Goal: Transaction & Acquisition: Obtain resource

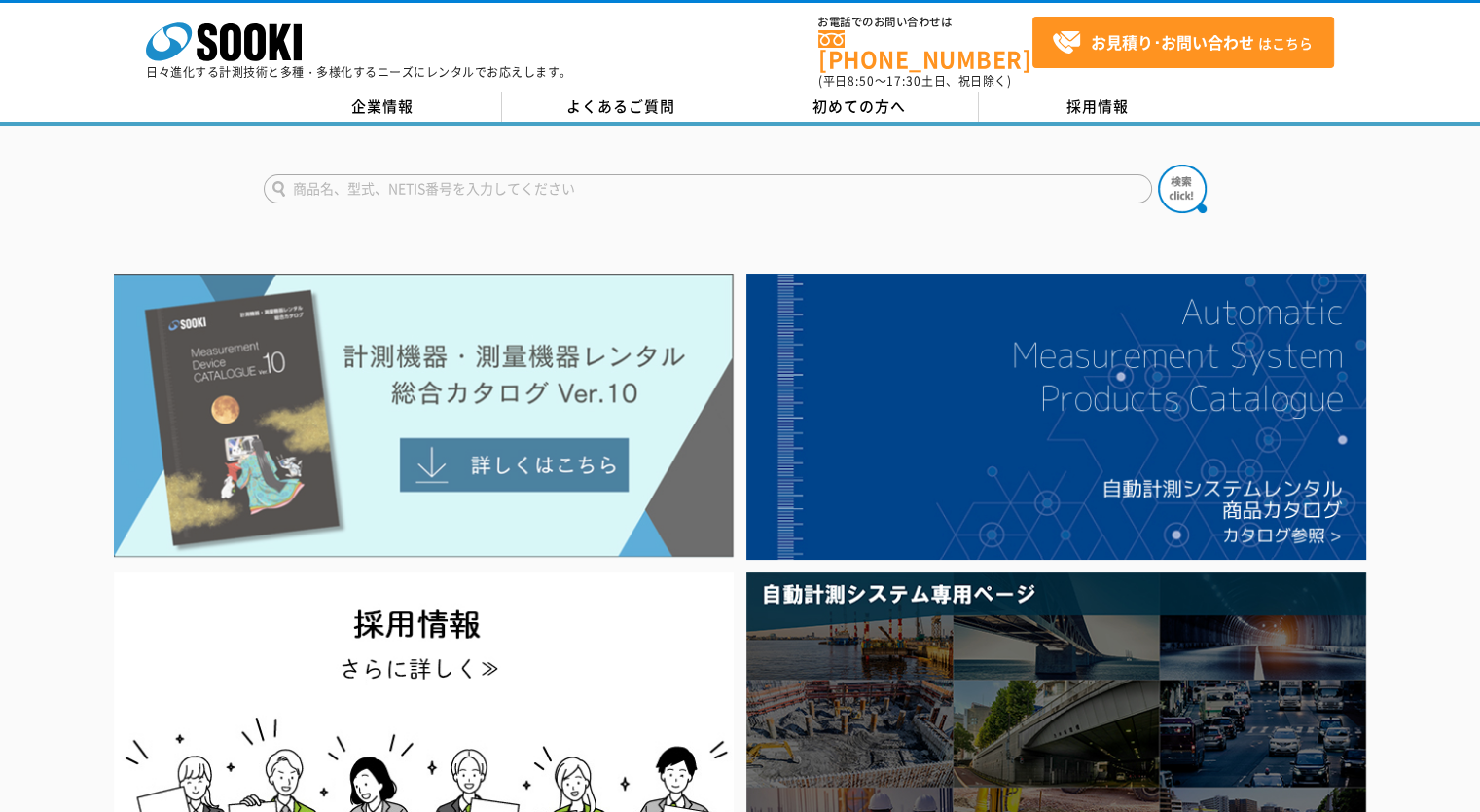
click at [483, 425] on img at bounding box center [423, 415] width 620 height 284
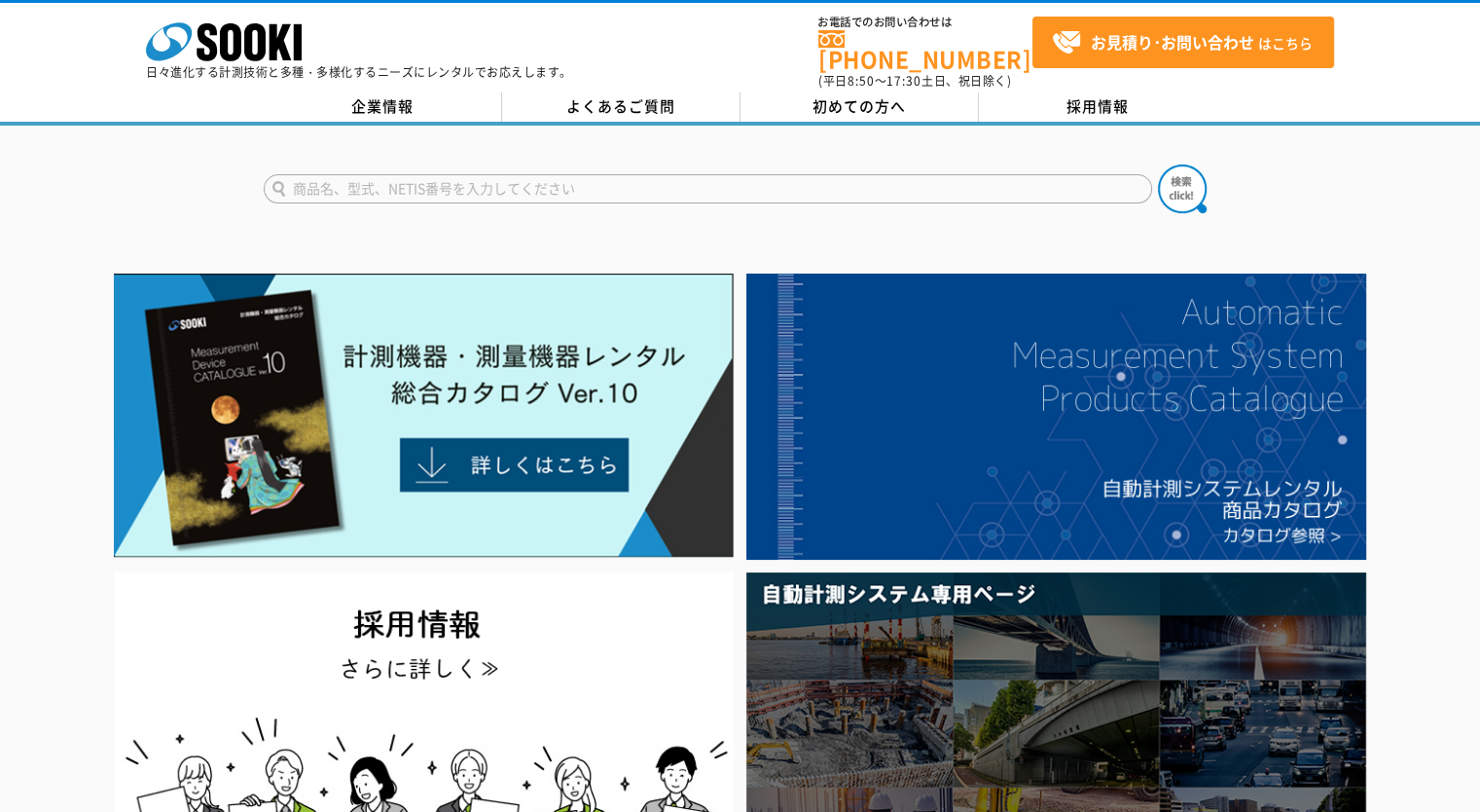
click at [327, 174] on input "text" at bounding box center [707, 189] width 888 height 29
type input "自動追尾"
click at [1158, 165] on button at bounding box center [1182, 189] width 49 height 49
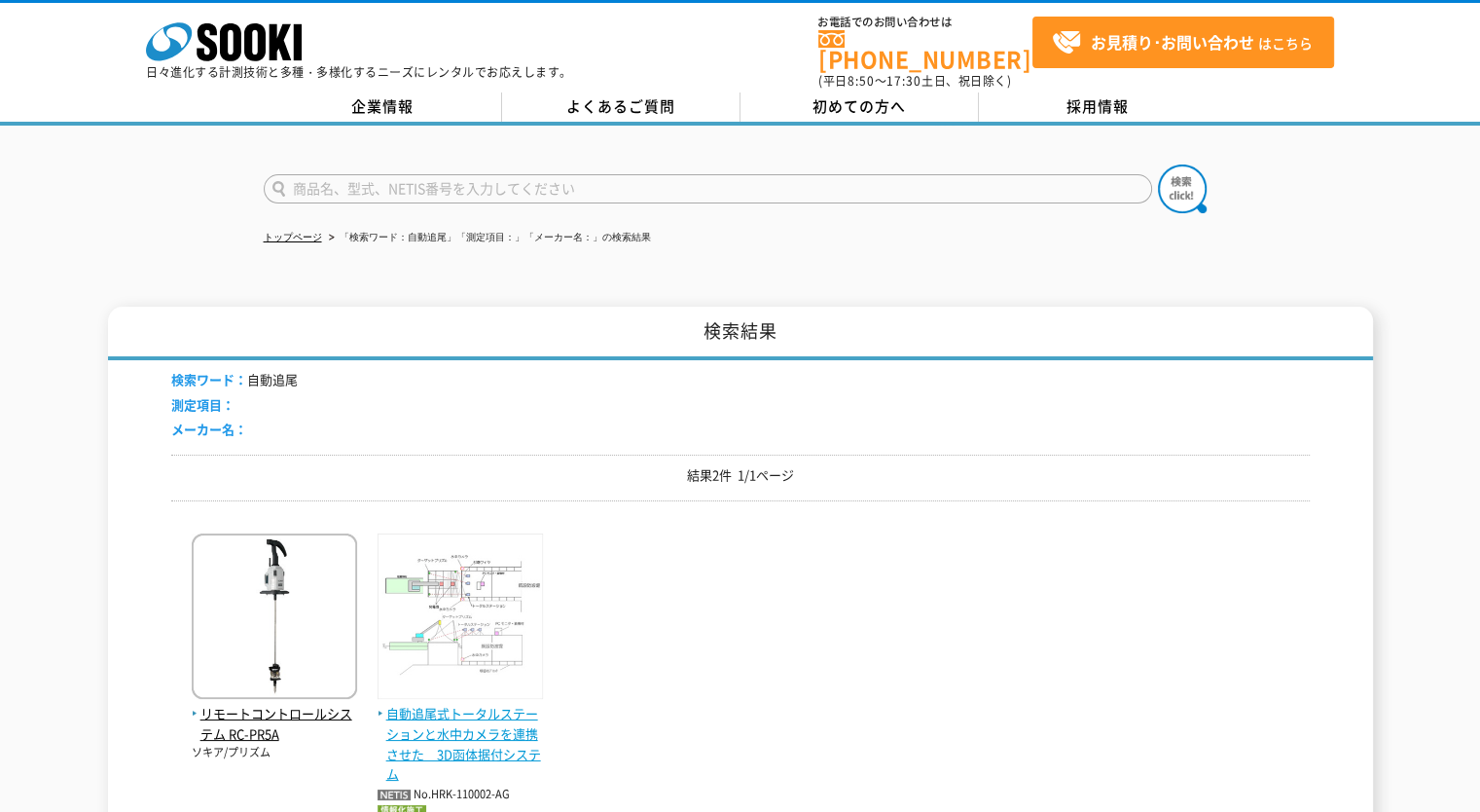
scroll to position [226, 0]
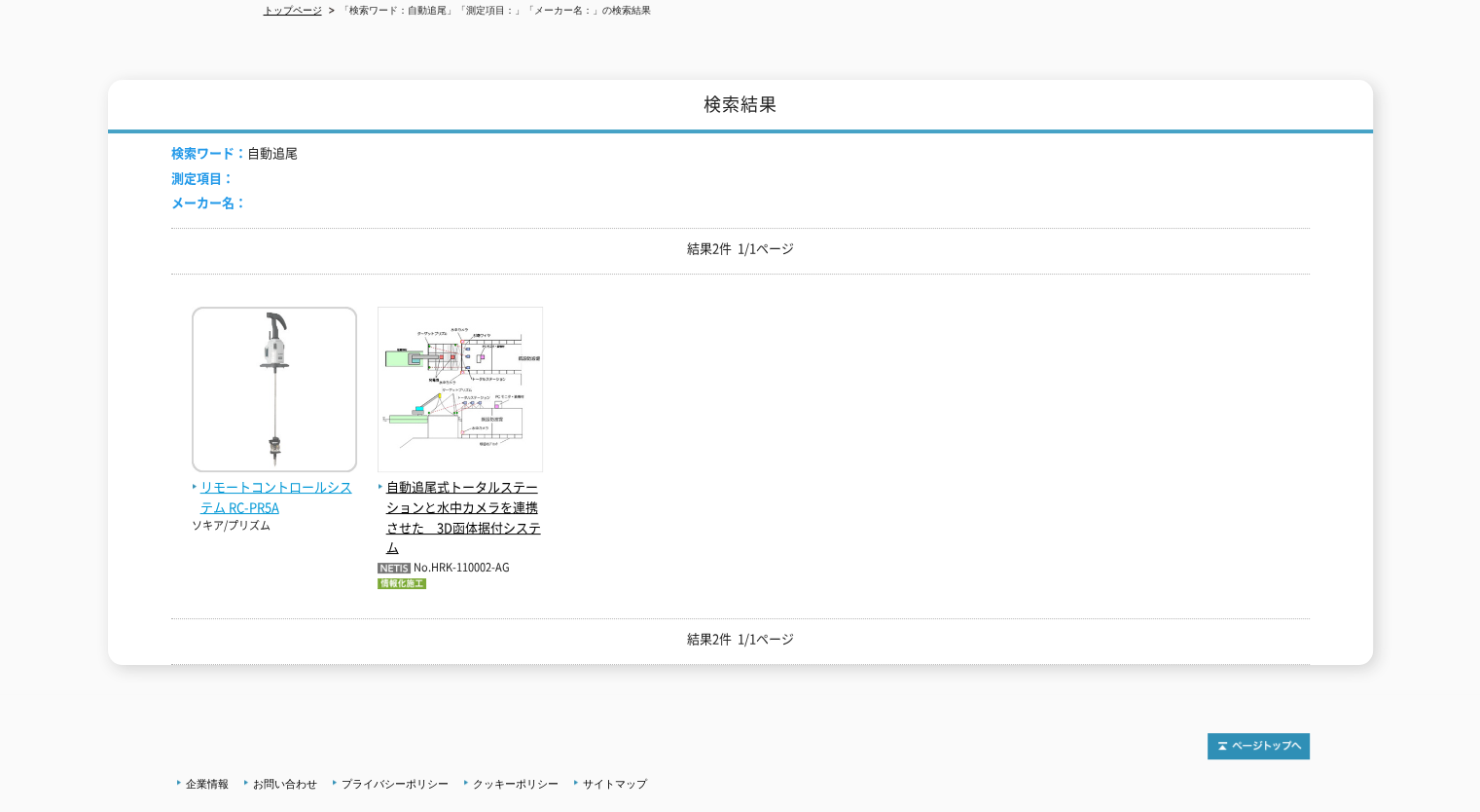
click at [259, 479] on span "リモートコントロールシステム RC-PR5A" at bounding box center [274, 498] width 166 height 41
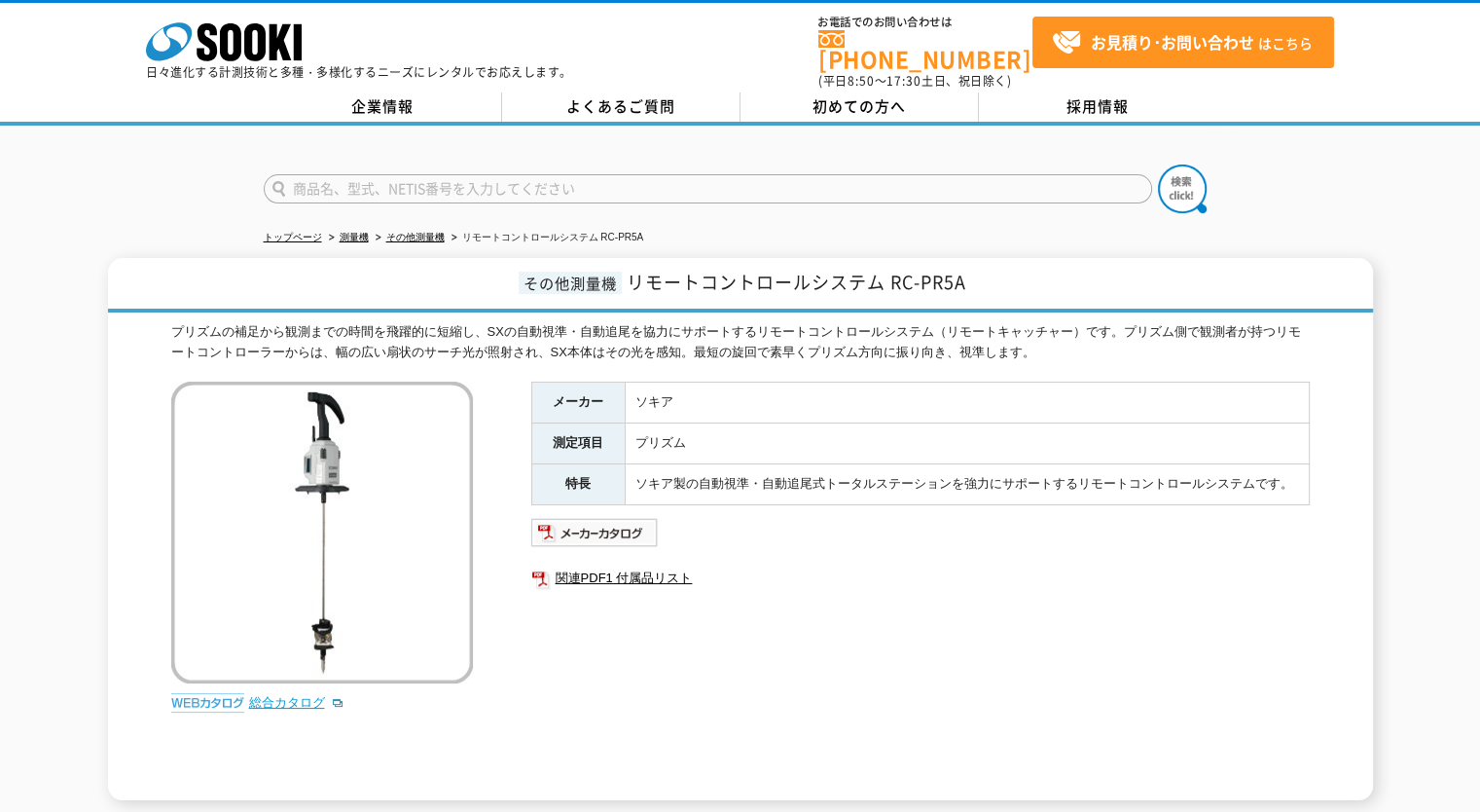
click at [276, 694] on link "総合カタログ" at bounding box center [296, 701] width 95 height 15
